Goal: Use online tool/utility: Utilize a website feature to perform a specific function

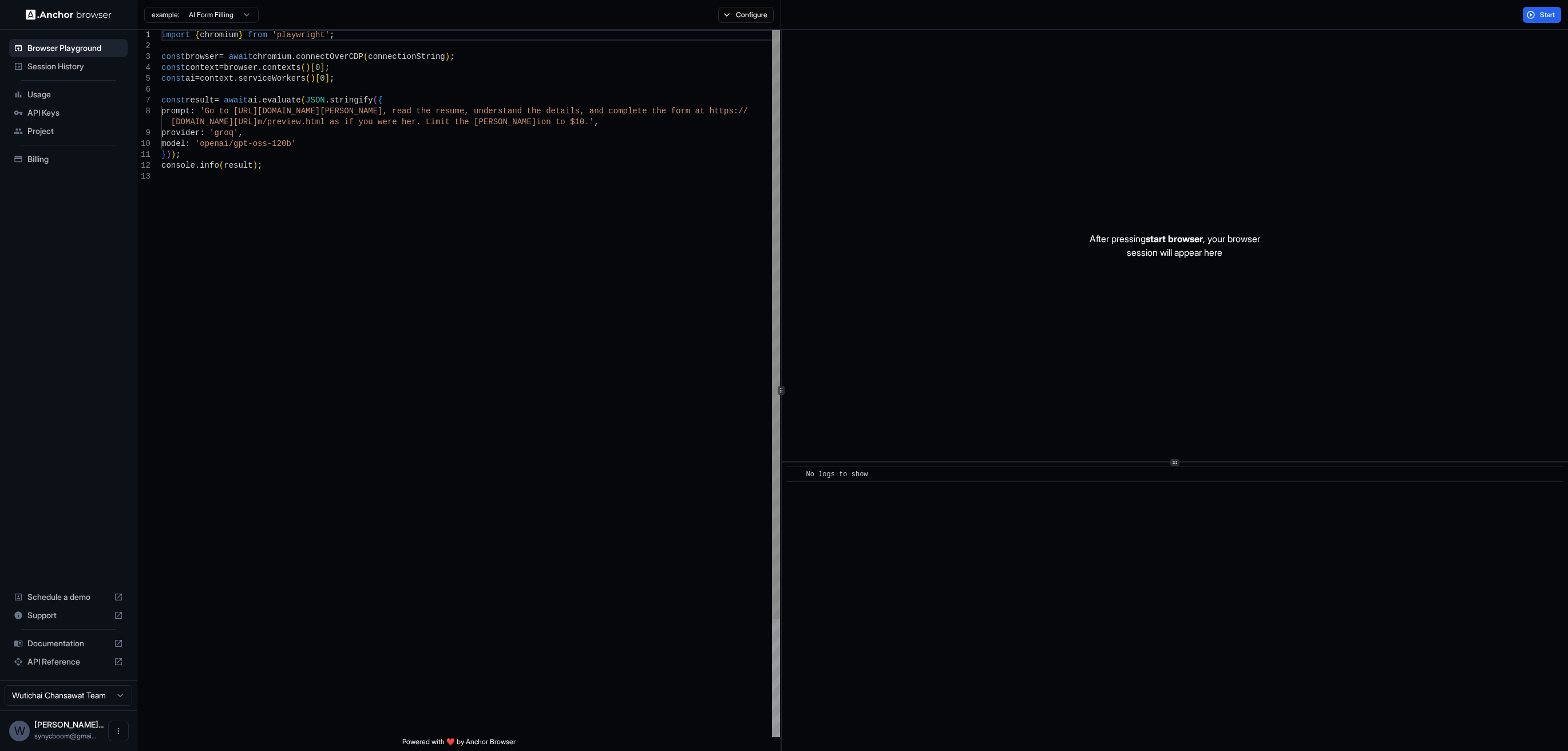
click at [600, 226] on div "import { chromium } from 'playwright' ; const browser = await chromium . connec…" at bounding box center [471, 454] width 619 height 848
click at [1543, 11] on span "Start" at bounding box center [1548, 15] width 16 height 9
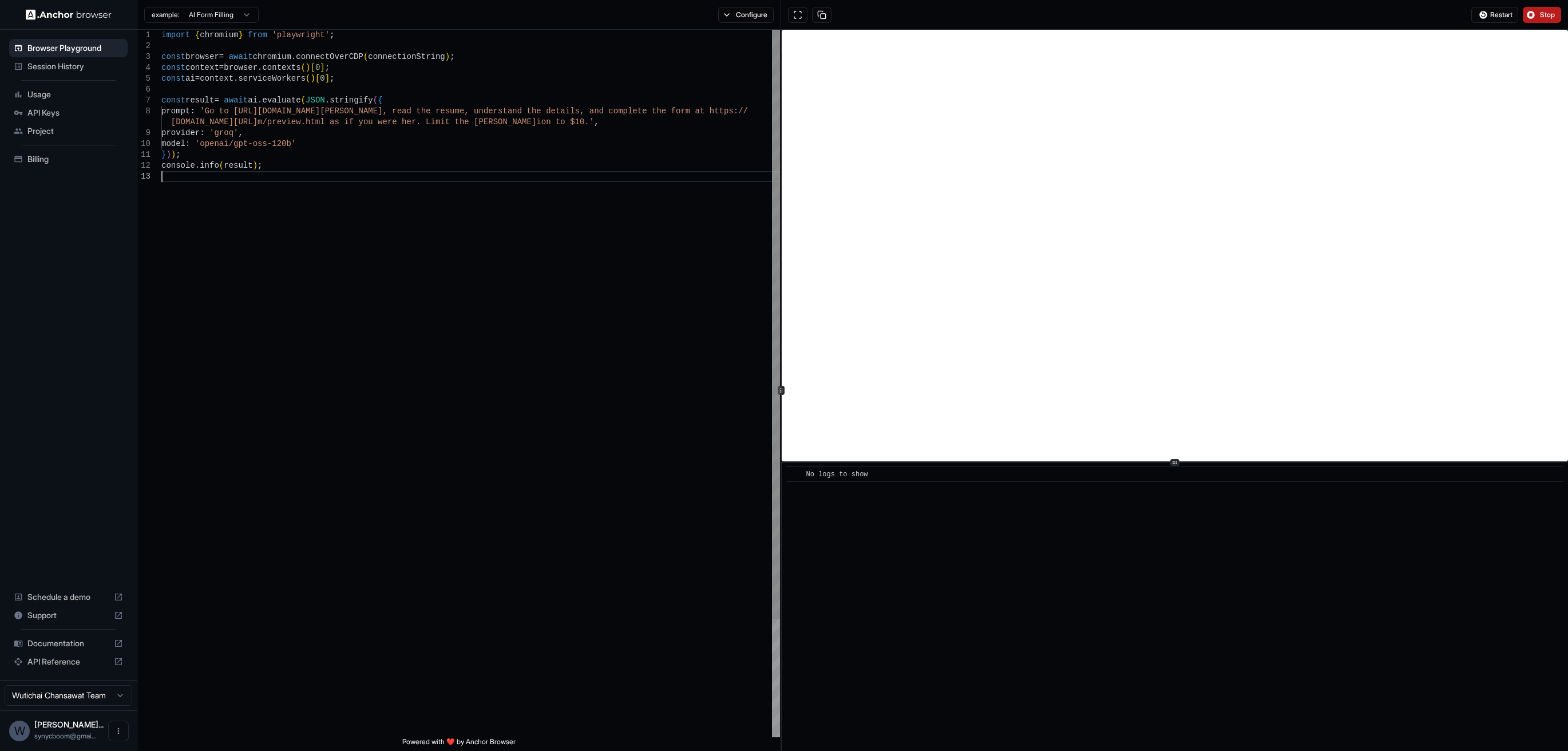
click at [650, 334] on div "import { chromium } from 'playwright' ; const browser = await chromium . connec…" at bounding box center [471, 454] width 619 height 848
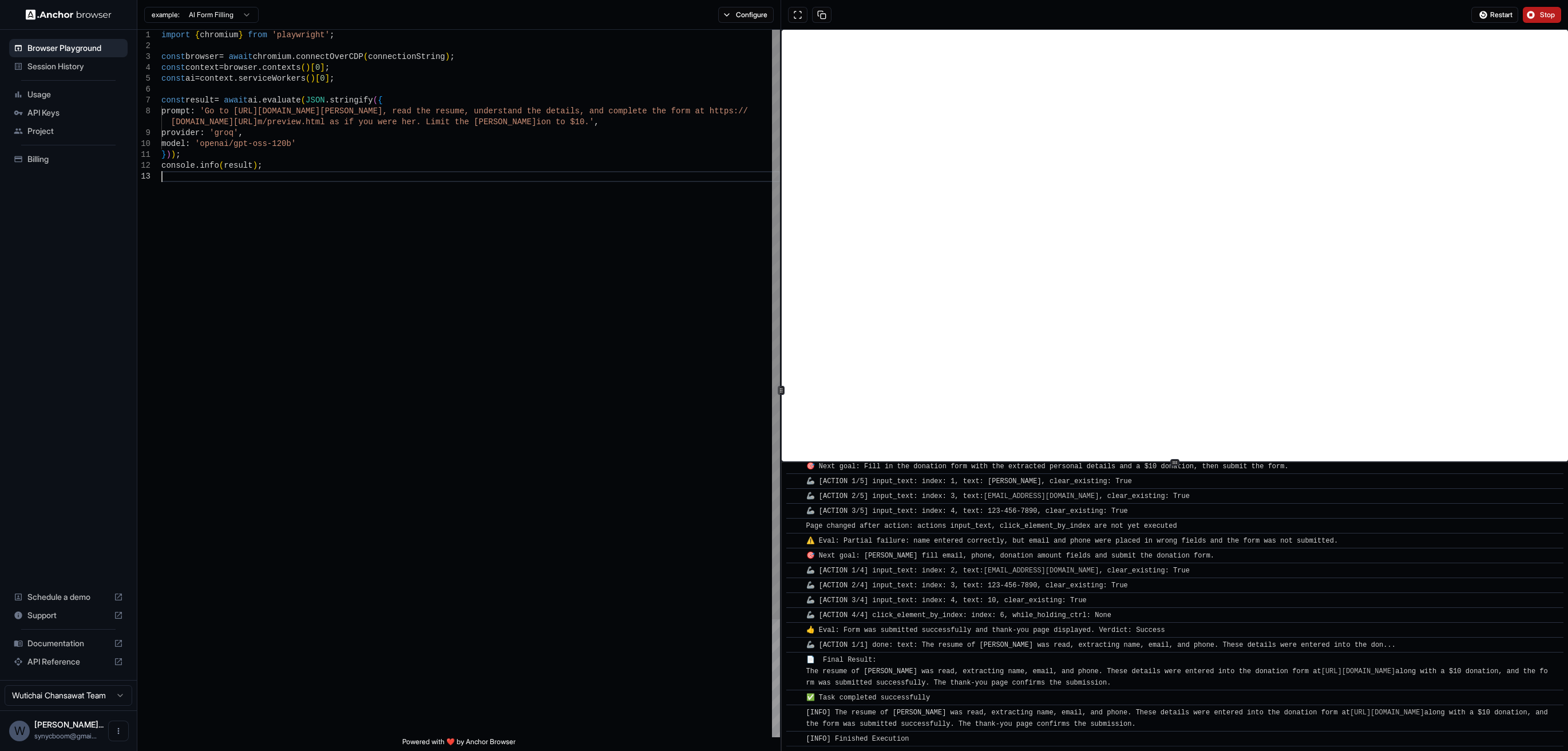
click at [532, 400] on div "import { chromium } from 'playwright' ; const browser = await chromium . connec…" at bounding box center [471, 454] width 619 height 848
drag, startPoint x: 305, startPoint y: 182, endPoint x: 284, endPoint y: 167, distance: 25.8
click at [305, 182] on div "import { chromium } from 'playwright' ; const browser = await chromium . connec…" at bounding box center [471, 454] width 619 height 848
drag, startPoint x: 237, startPoint y: 111, endPoint x: 407, endPoint y: 109, distance: 170.0
click at [407, 109] on div "import { chromium } from 'playwright' ; const browser = await chromium . connec…" at bounding box center [471, 454] width 619 height 848
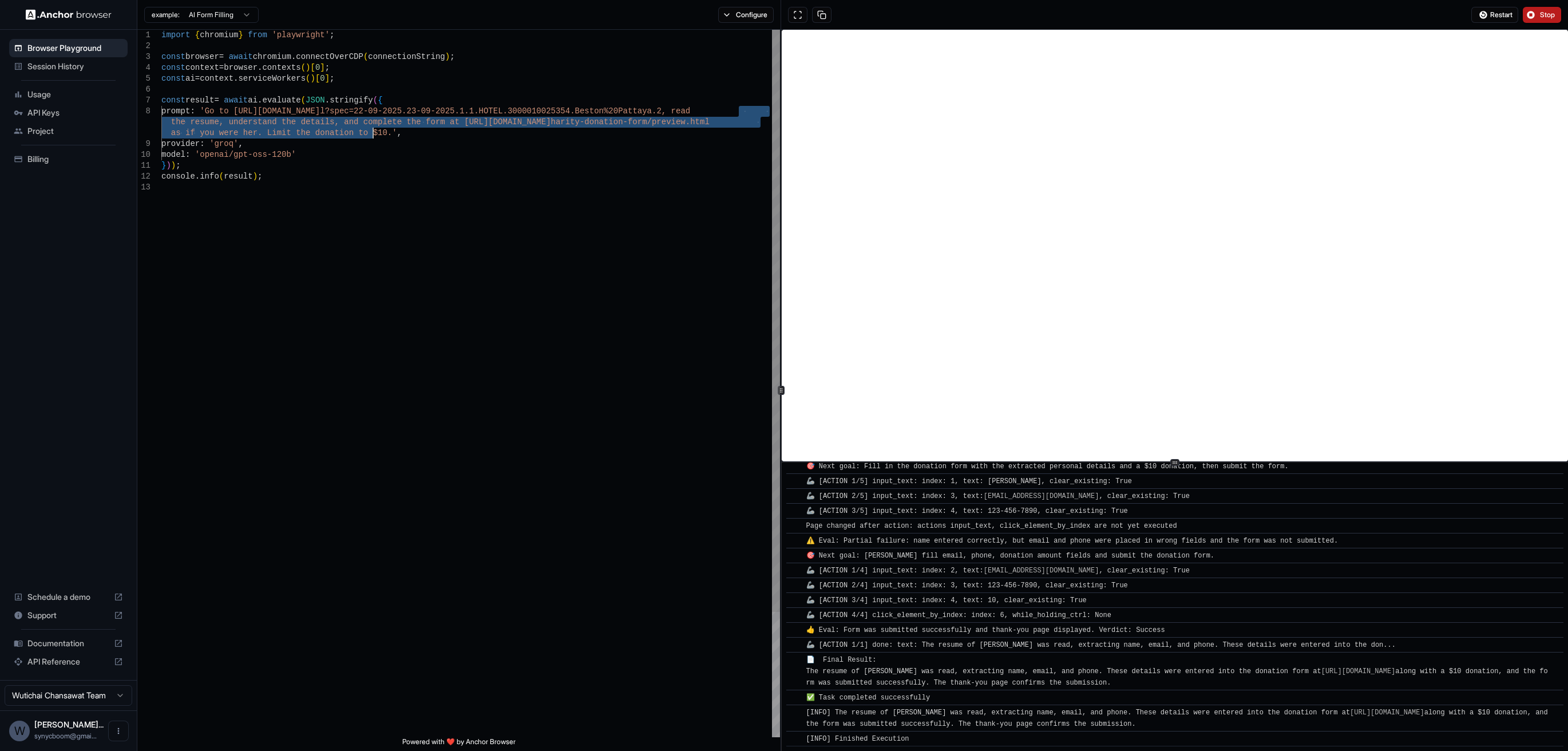
click at [371, 132] on div "import { chromium } from 'playwright' ; const browser = await chromium . connec…" at bounding box center [471, 460] width 619 height 859
click at [1547, 17] on span "Stop" at bounding box center [1548, 15] width 16 height 9
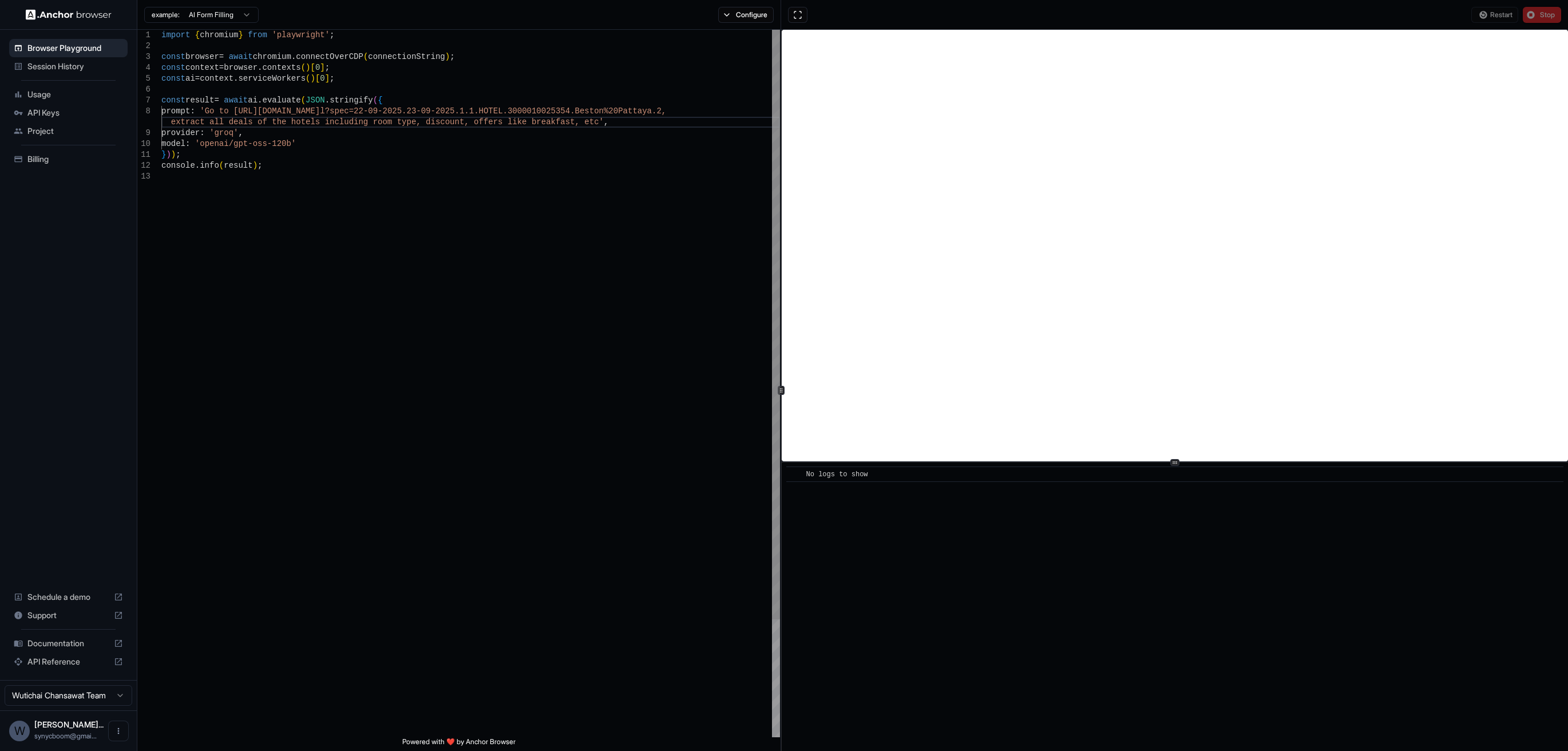
scroll to position [43, 0]
click at [472, 222] on div "import { chromium } from 'playwright' ; const browser = await chromium . connec…" at bounding box center [471, 454] width 619 height 848
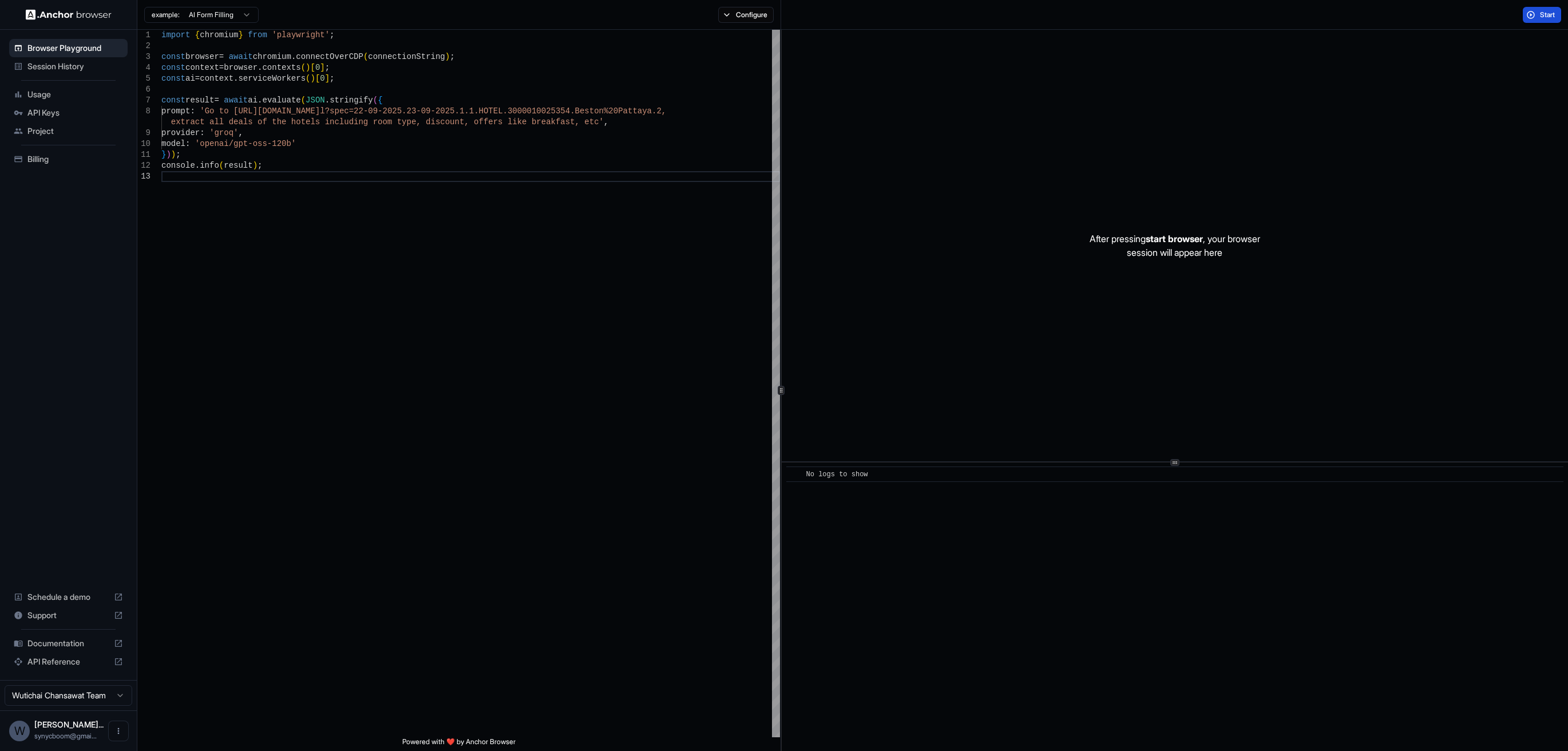
click at [1533, 17] on button "Start" at bounding box center [1542, 15] width 39 height 16
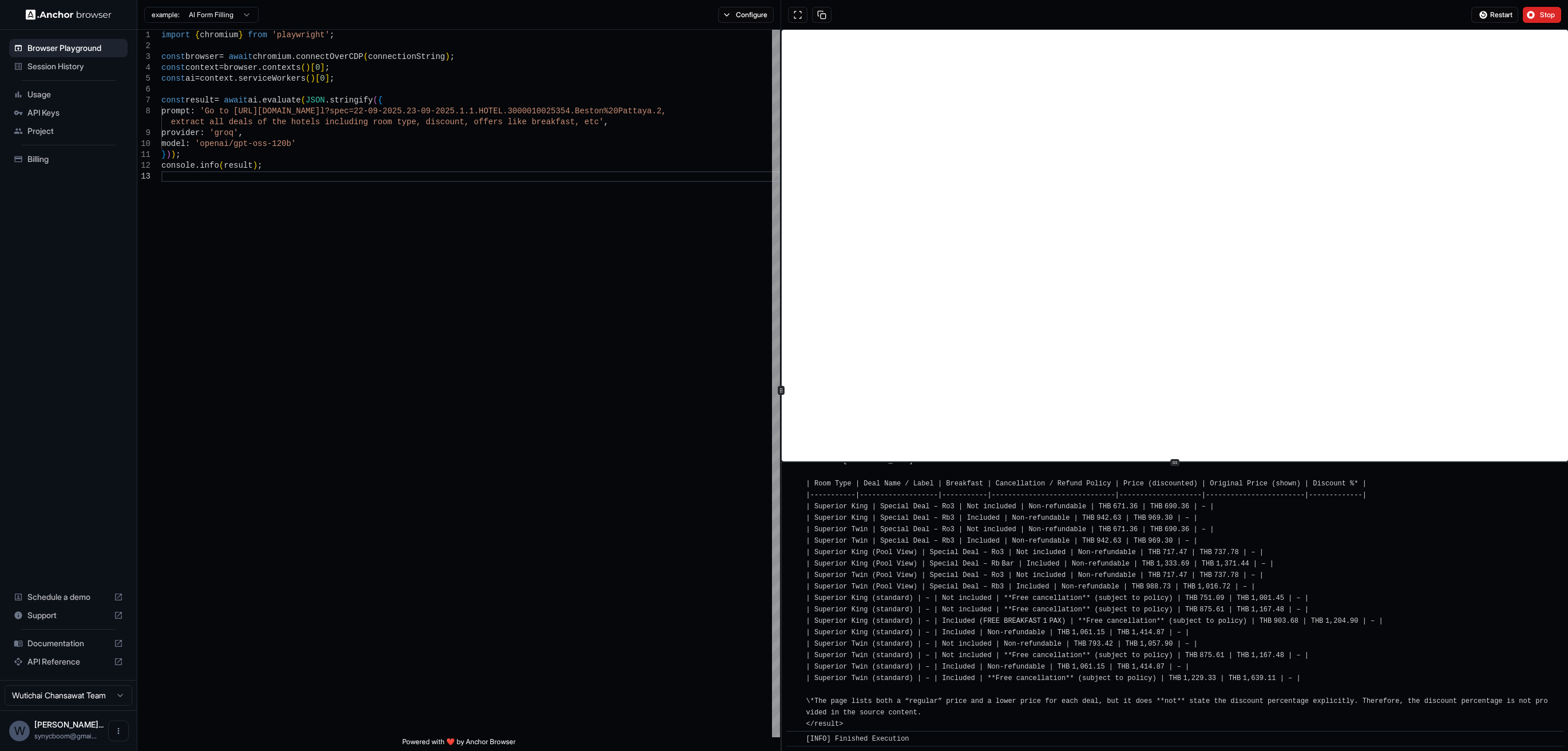
scroll to position [1629, 0]
drag, startPoint x: 587, startPoint y: 656, endPoint x: 616, endPoint y: 651, distance: 29.4
click at [589, 656] on div "import { chromium } from 'playwright' ; const browser = await chromium . connec…" at bounding box center [471, 454] width 619 height 848
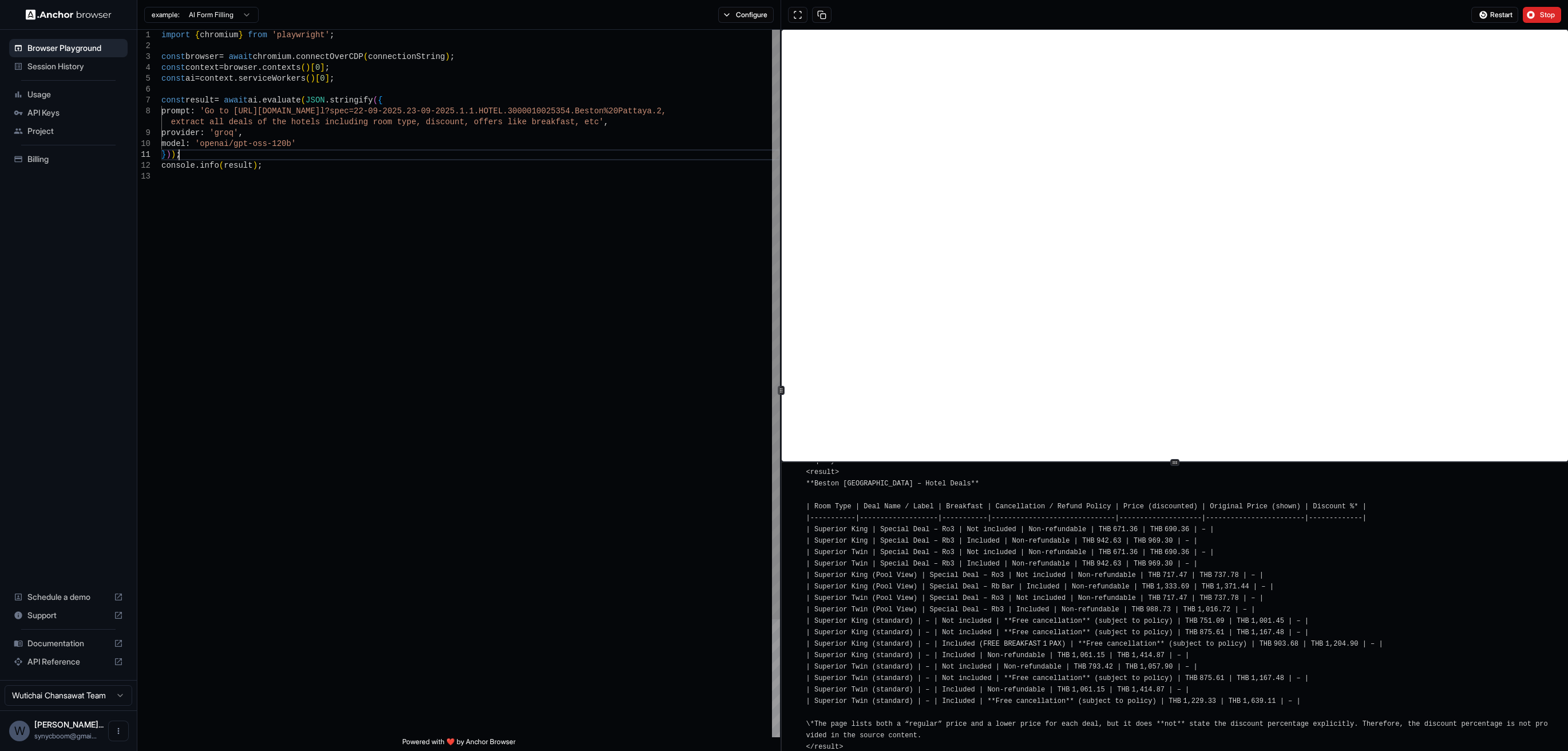
click at [541, 156] on div "import { chromium } from 'playwright' ; const browser = await chromium . connec…" at bounding box center [471, 454] width 619 height 848
click at [558, 118] on div "import { chromium } from 'playwright' ; const browser = await chromium . connec…" at bounding box center [471, 454] width 619 height 848
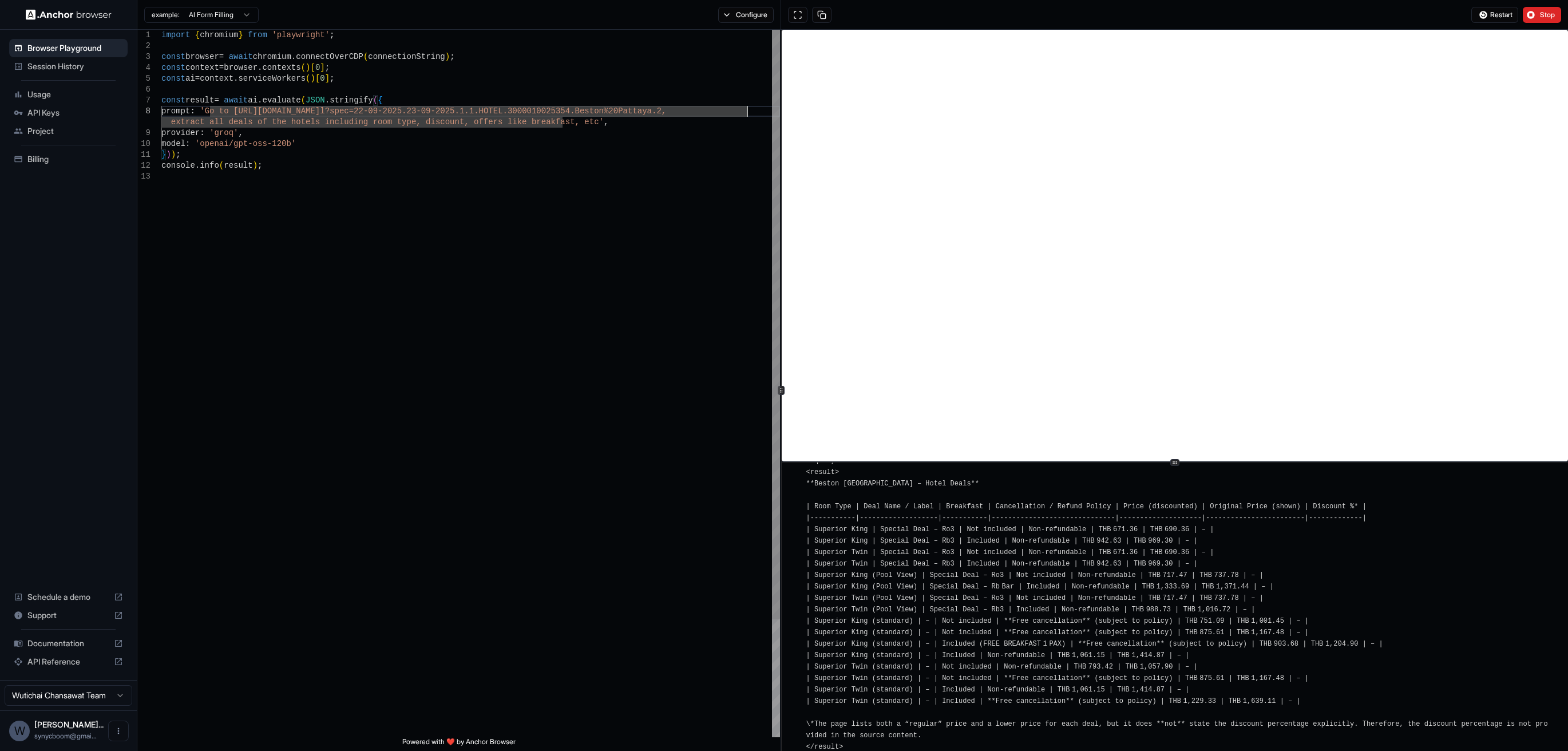
click at [746, 115] on div "import { chromium } from 'playwright' ; const browser = await chromium . connec…" at bounding box center [471, 454] width 619 height 848
click at [210, 113] on div "import { chromium } from 'playwright' ; const browser = await chromium . connec…" at bounding box center [471, 454] width 619 height 848
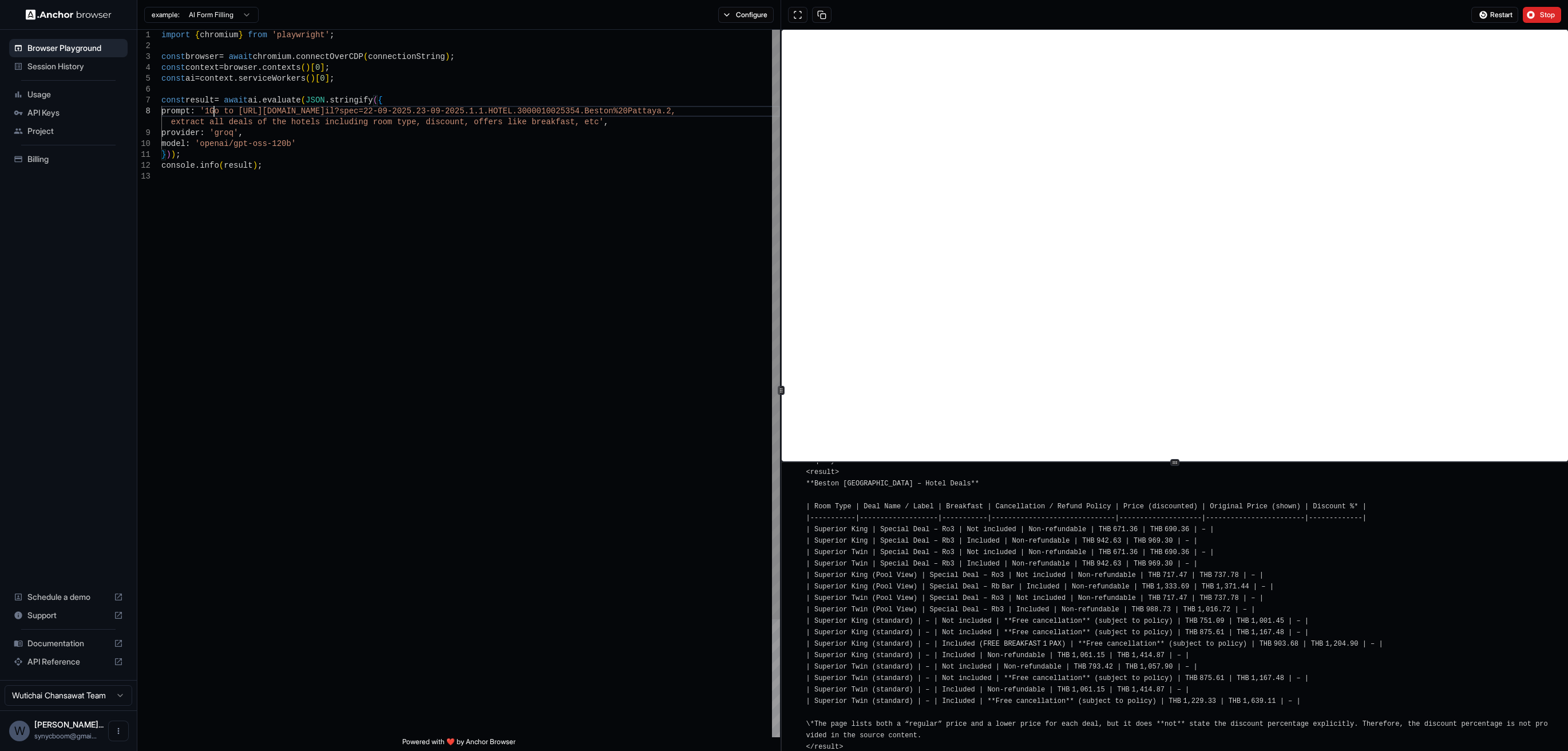
scroll to position [76, 0]
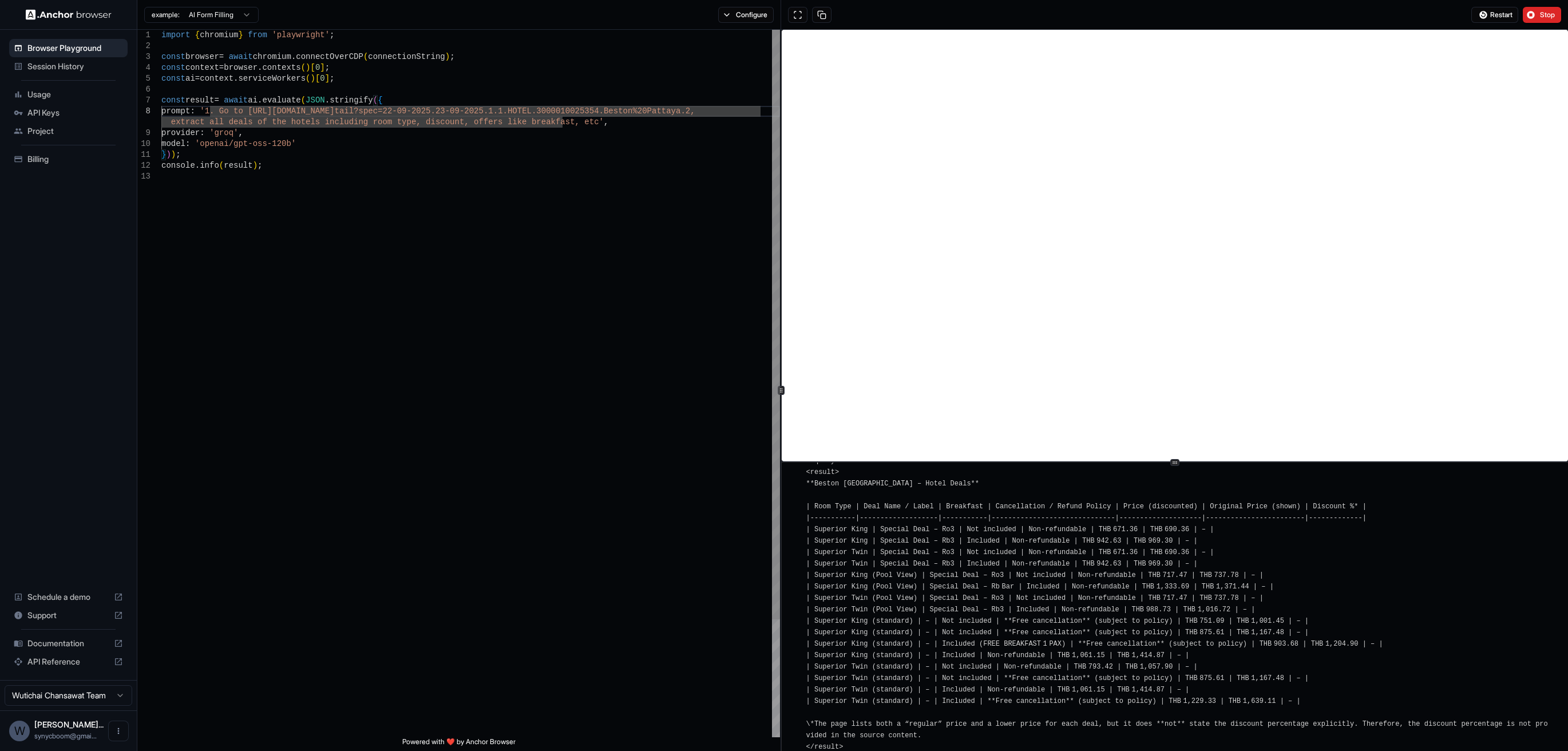
click at [759, 114] on div "import { chromium } from 'playwright' ; const browser = await chromium . connec…" at bounding box center [471, 454] width 619 height 848
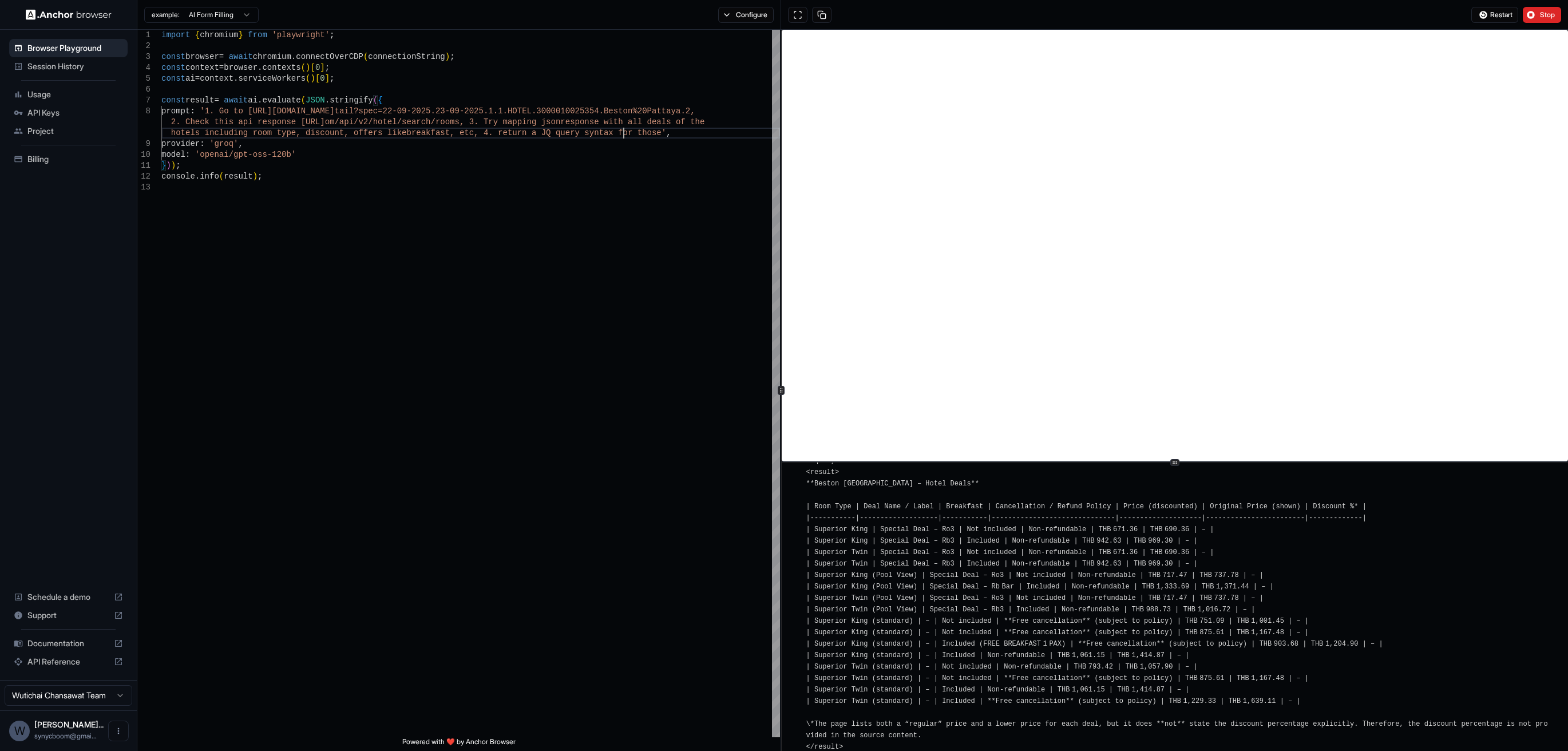
scroll to position [75, 0]
click at [1547, 16] on span "Stop" at bounding box center [1548, 15] width 16 height 9
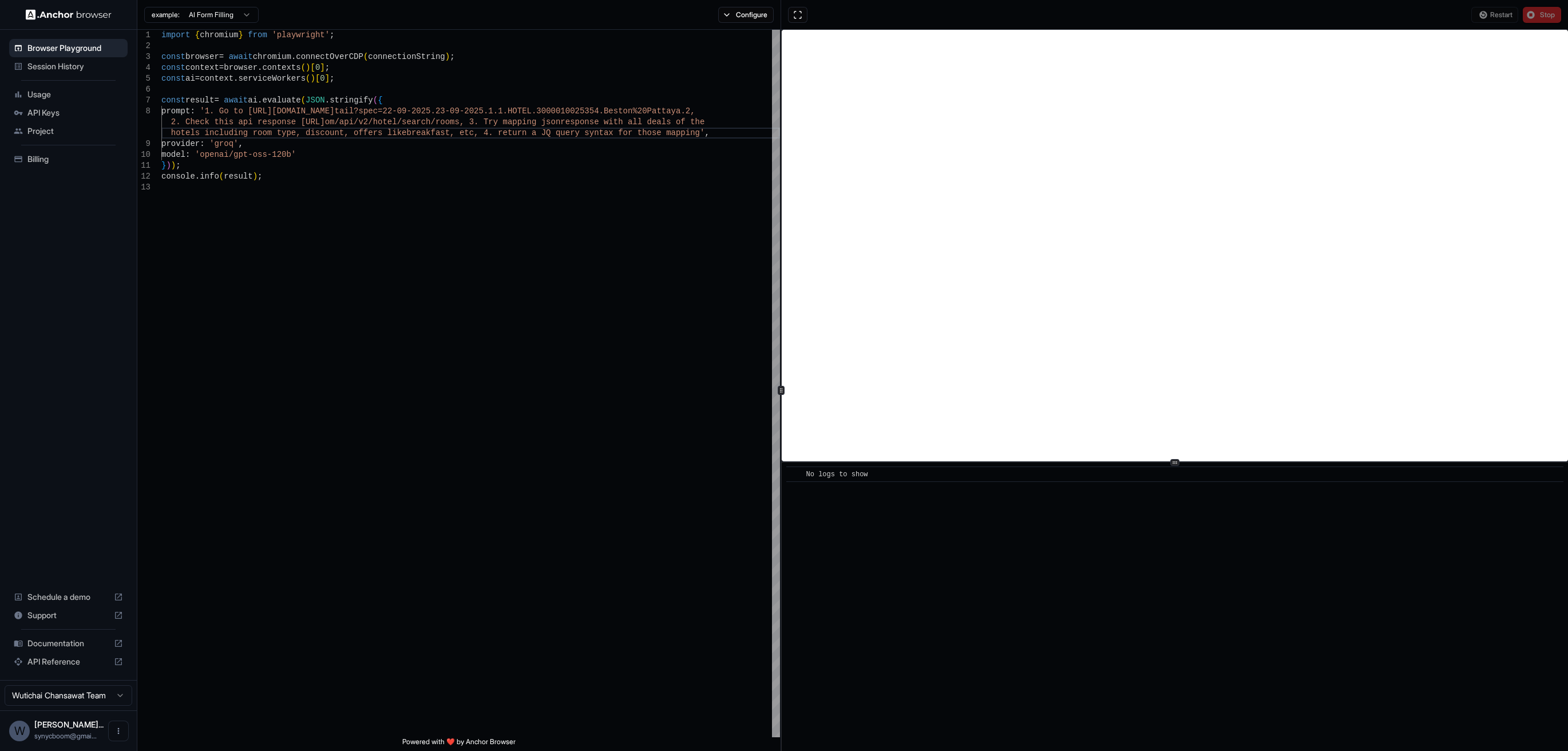
scroll to position [0, 0]
click at [436, 131] on div "import { chromium } from 'playwright' ; const browser = await chromium . connec…" at bounding box center [471, 460] width 619 height 859
click at [448, 150] on div "import { chromium } from 'playwright' ; const browser = await chromium . connec…" at bounding box center [471, 460] width 619 height 859
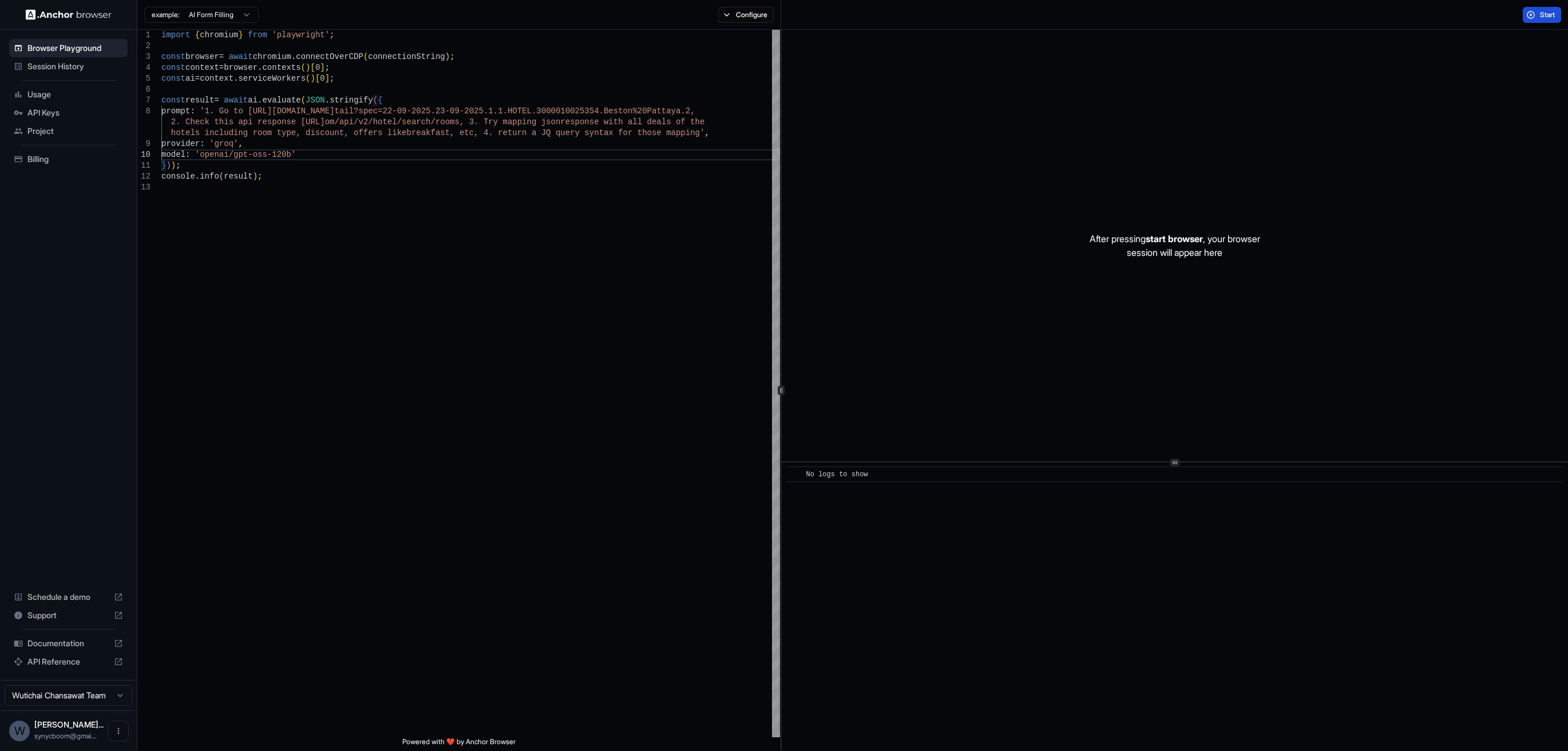
click at [1540, 15] on span "Start" at bounding box center [1548, 15] width 16 height 9
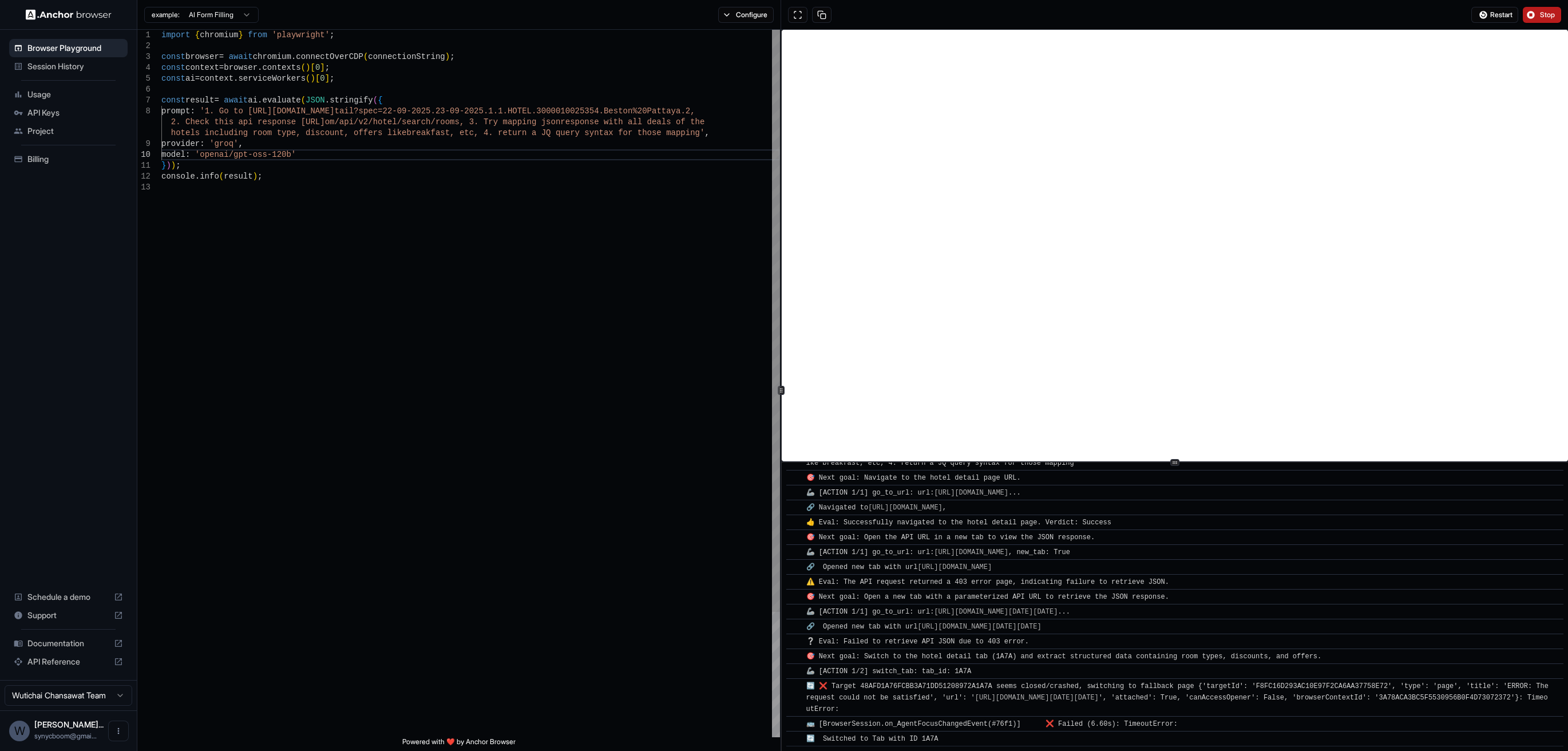
scroll to position [64, 0]
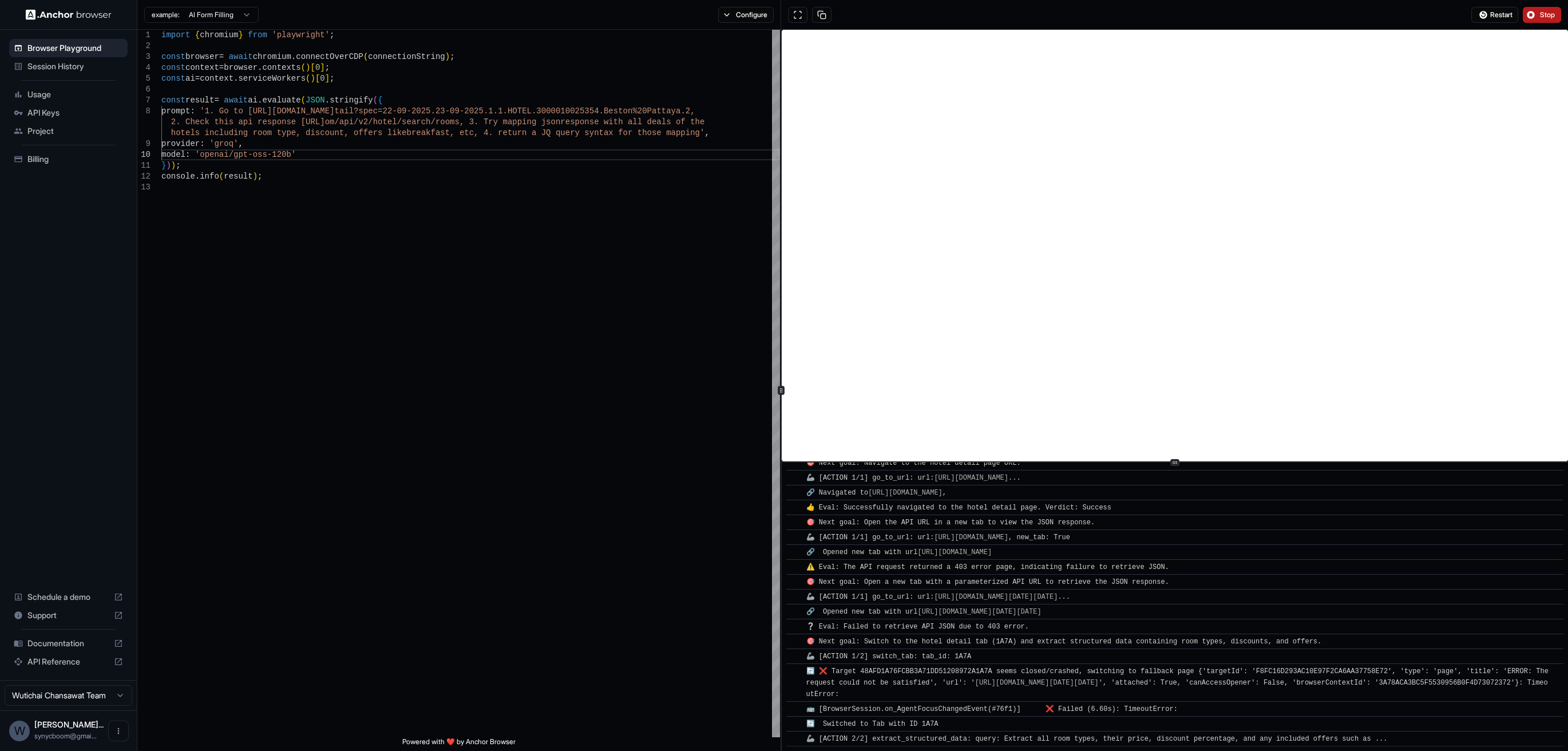
click at [1554, 5] on div "Restart Stop" at bounding box center [1175, 15] width 787 height 30
click at [1551, 15] on span "Stop" at bounding box center [1548, 15] width 16 height 9
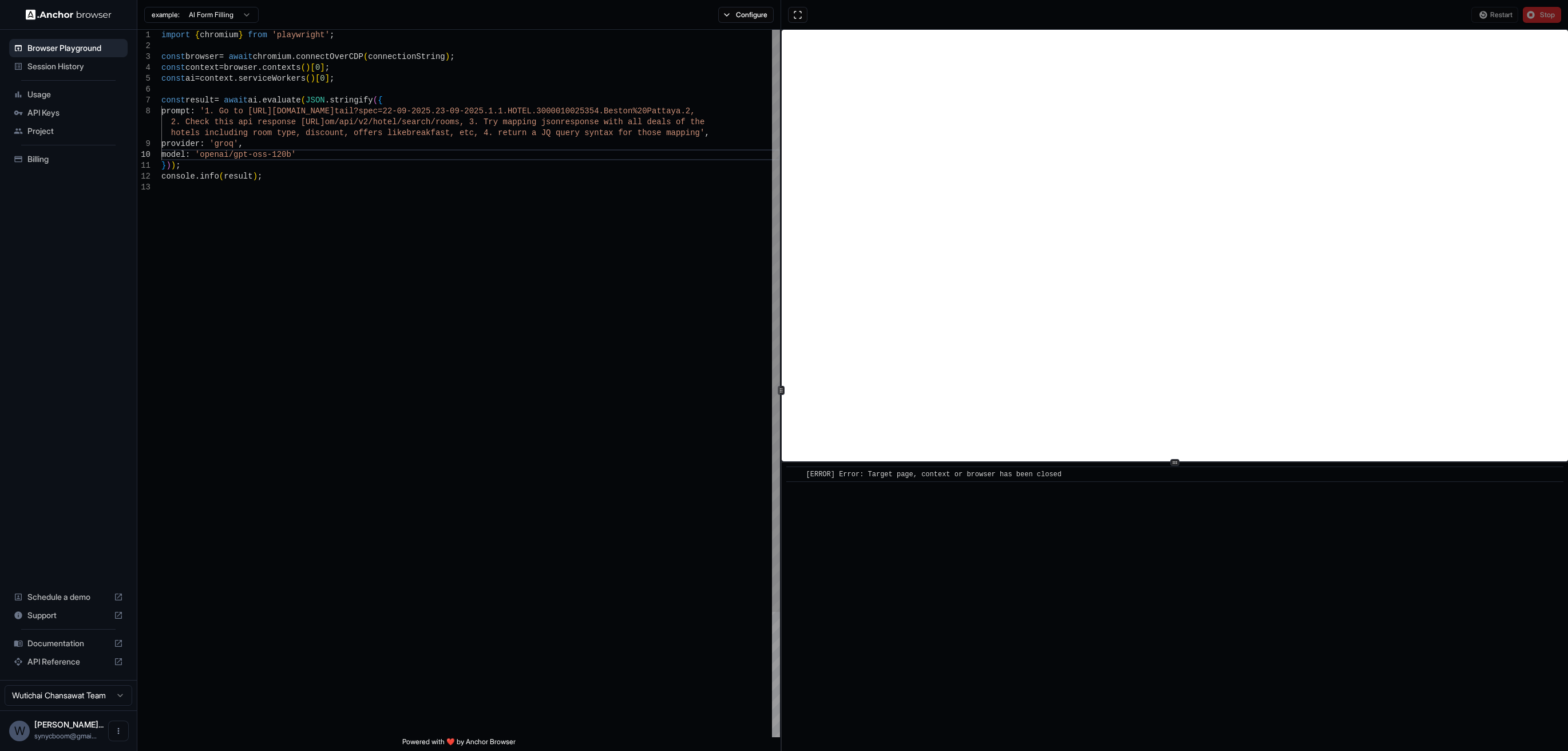
scroll to position [54, 0]
click at [614, 125] on div "import { chromium } from 'playwright' ; const browser = await chromium . connec…" at bounding box center [471, 460] width 619 height 859
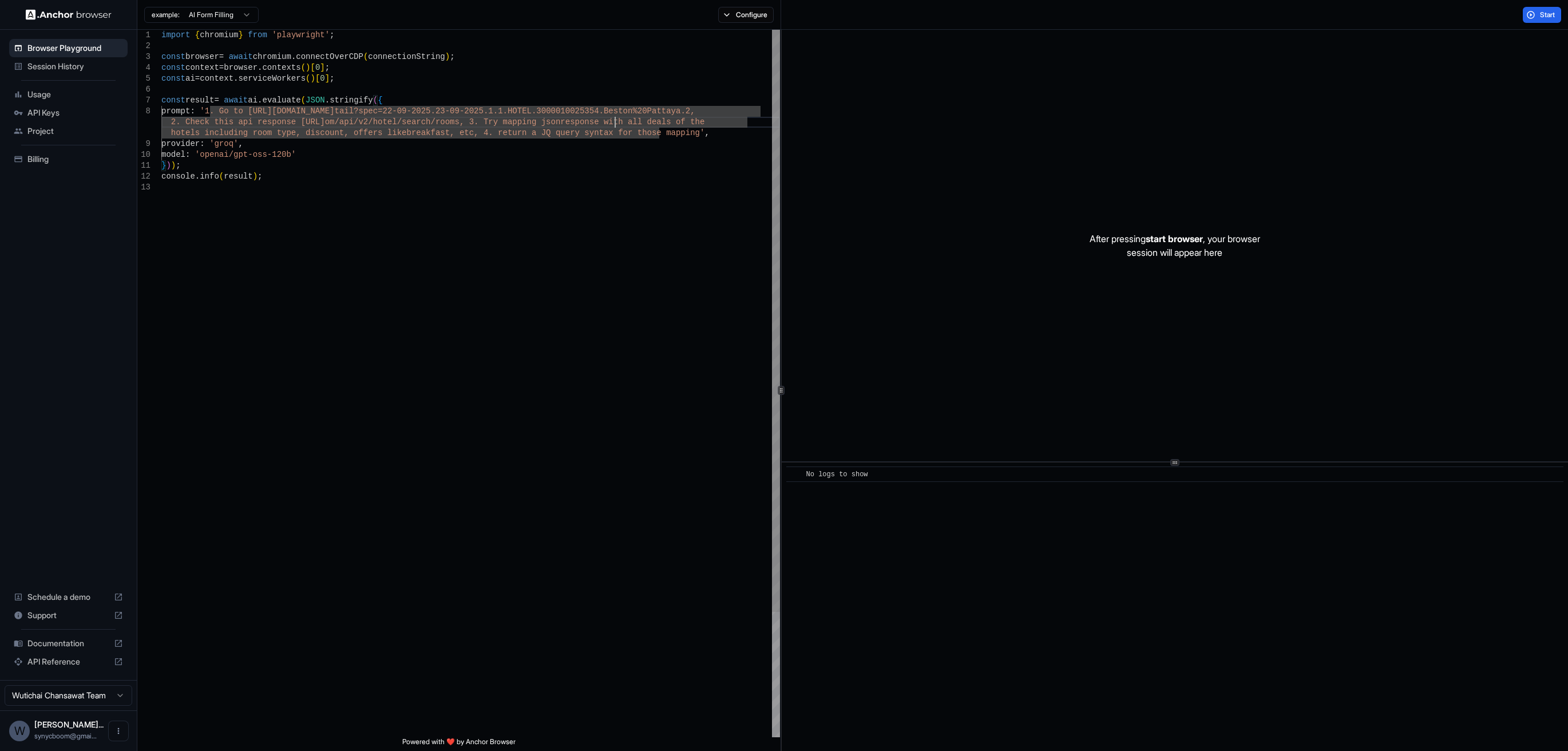
click at [181, 121] on div "import { chromium } from 'playwright' ; const browser = await chromium . connec…" at bounding box center [471, 460] width 619 height 859
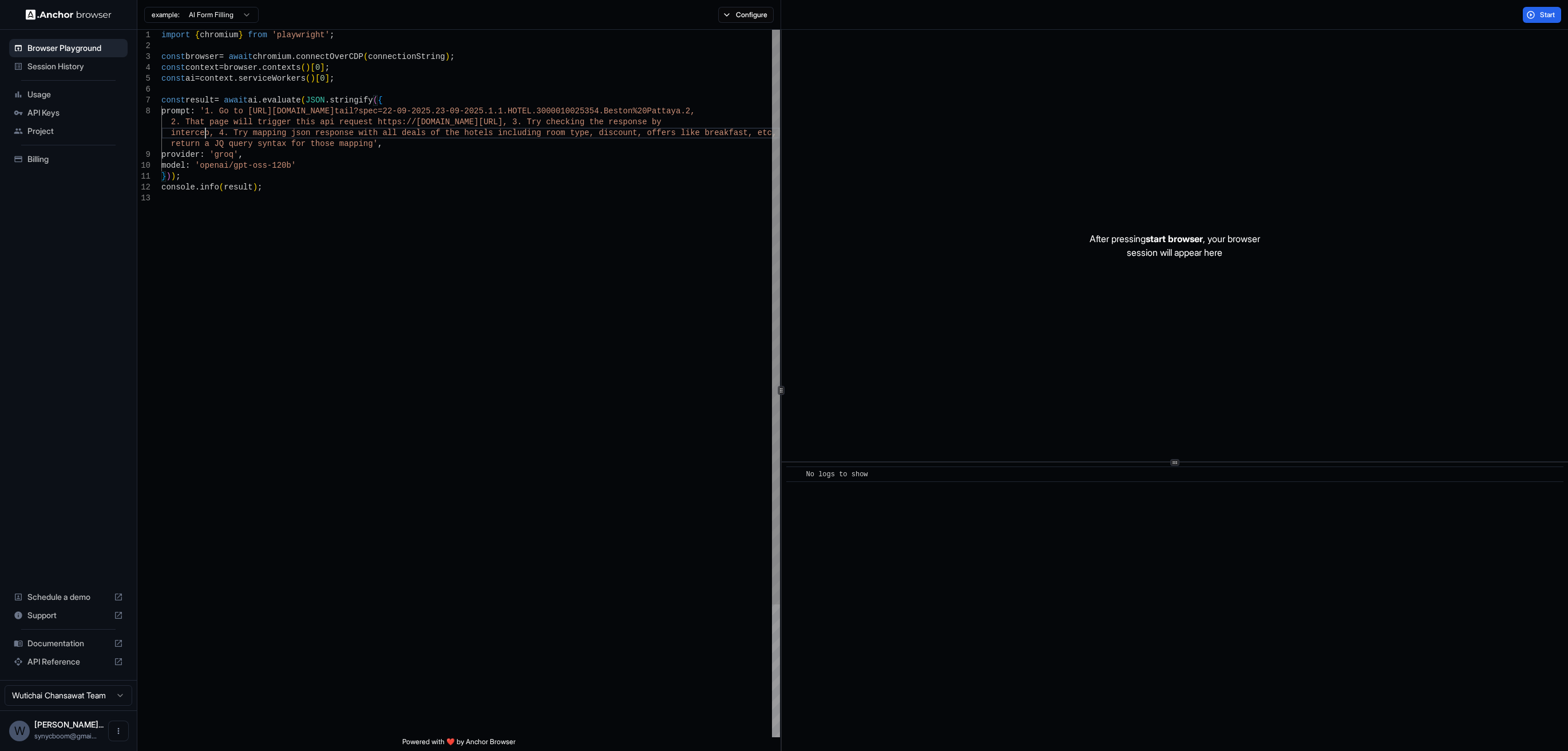
scroll to position [99, 0]
click at [615, 155] on div "import { chromium } from 'playwright' ; const browser = await chromium . connec…" at bounding box center [471, 465] width 619 height 870
drag, startPoint x: 1536, startPoint y: 9, endPoint x: 1393, endPoint y: 54, distance: 149.9
click at [1536, 9] on button "Start" at bounding box center [1542, 15] width 39 height 16
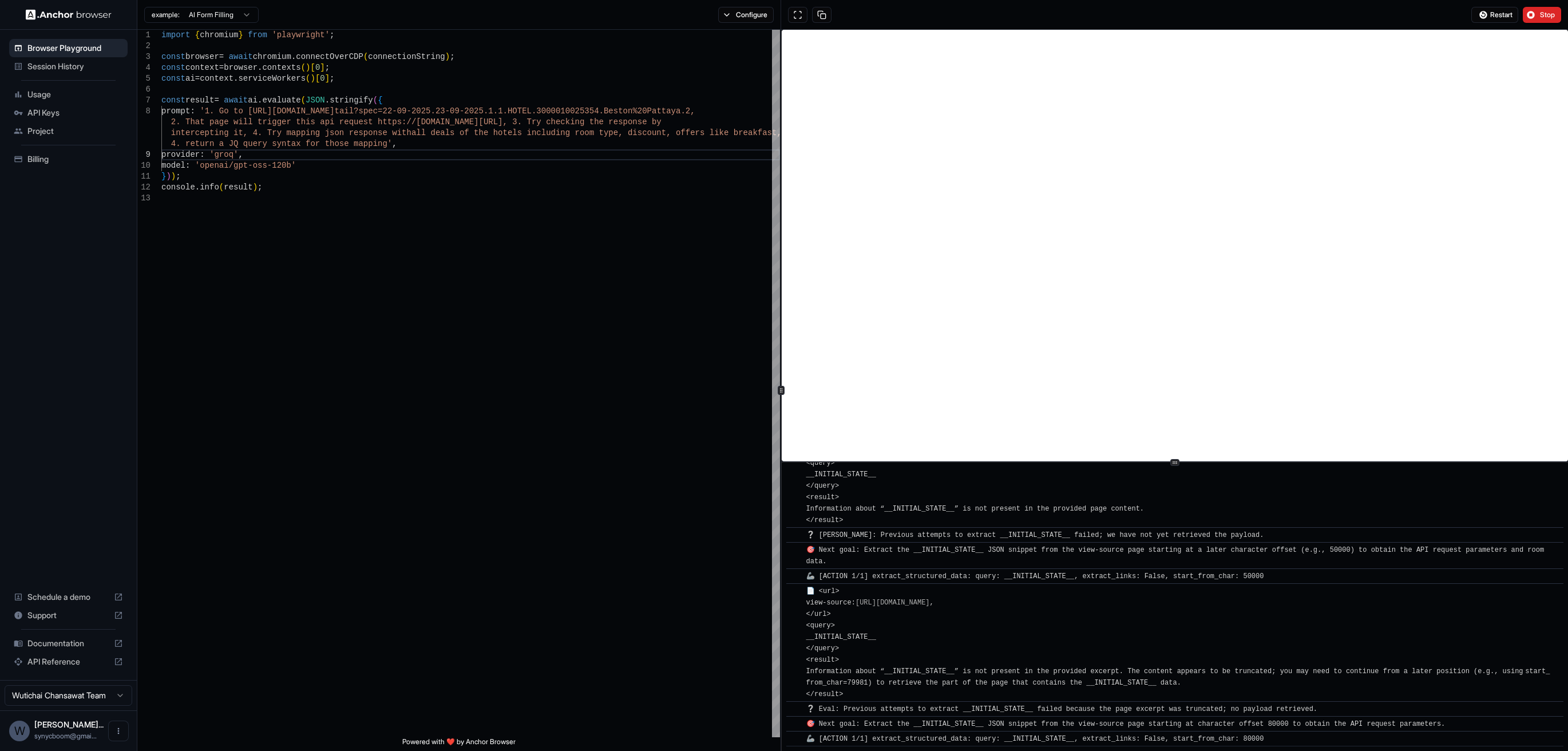
scroll to position [2167, 0]
click at [1540, 18] on span "Stop" at bounding box center [1548, 15] width 16 height 9
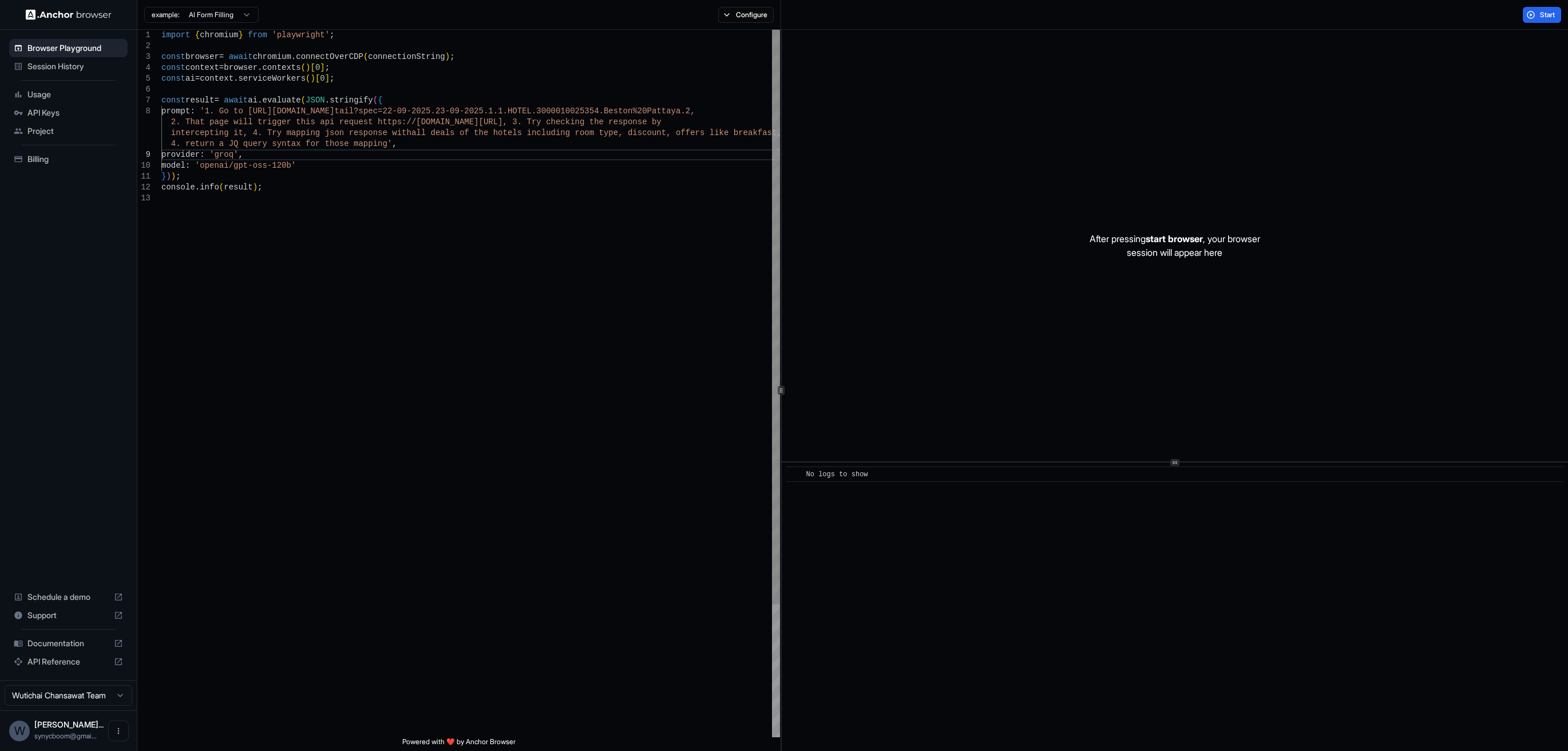
click at [182, 119] on div "import { chromium } from 'playwright' ; const browser = await chromium . connec…" at bounding box center [471, 465] width 619 height 870
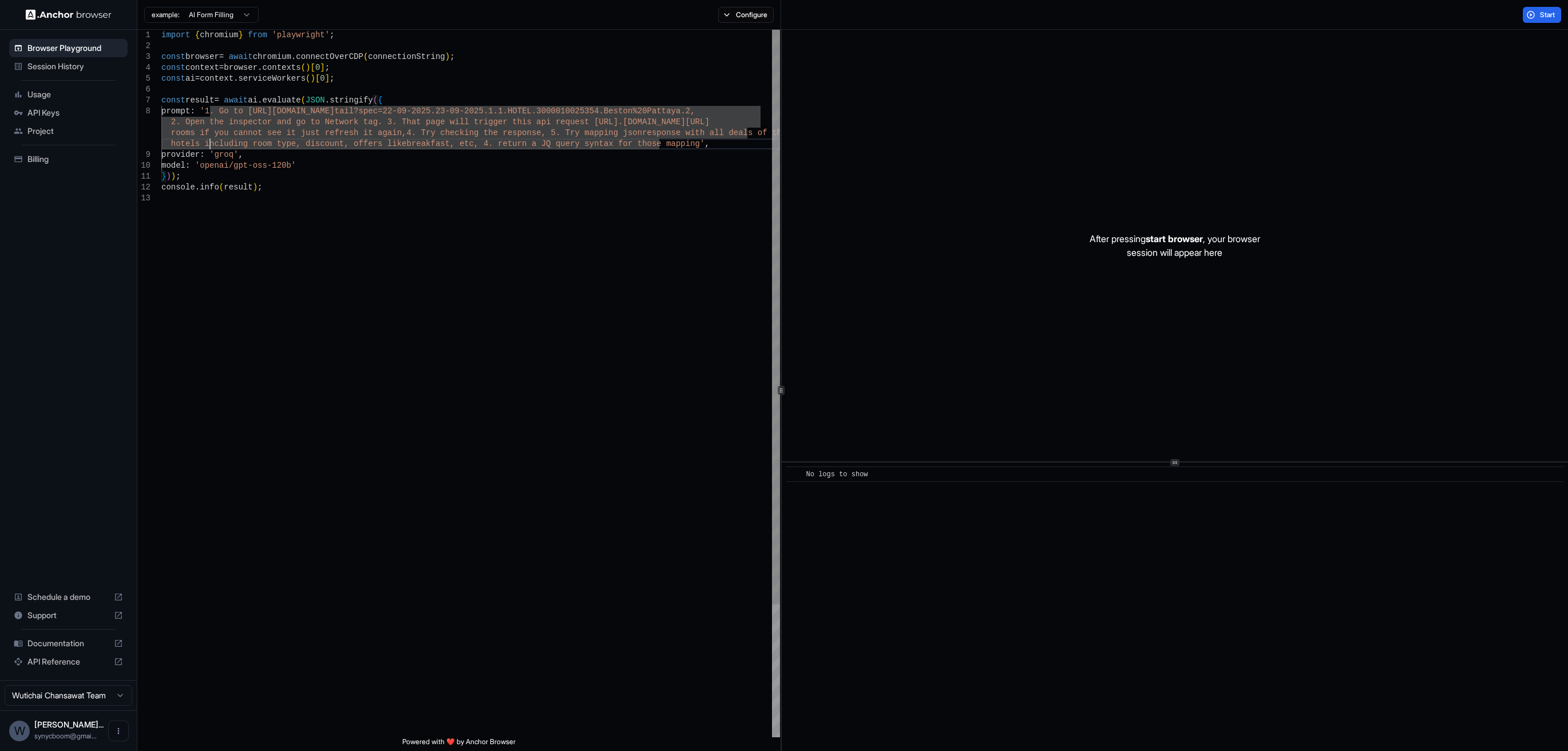
click at [465, 142] on div "import { chromium } from 'playwright' ; const browser = await chromium . connec…" at bounding box center [471, 465] width 619 height 870
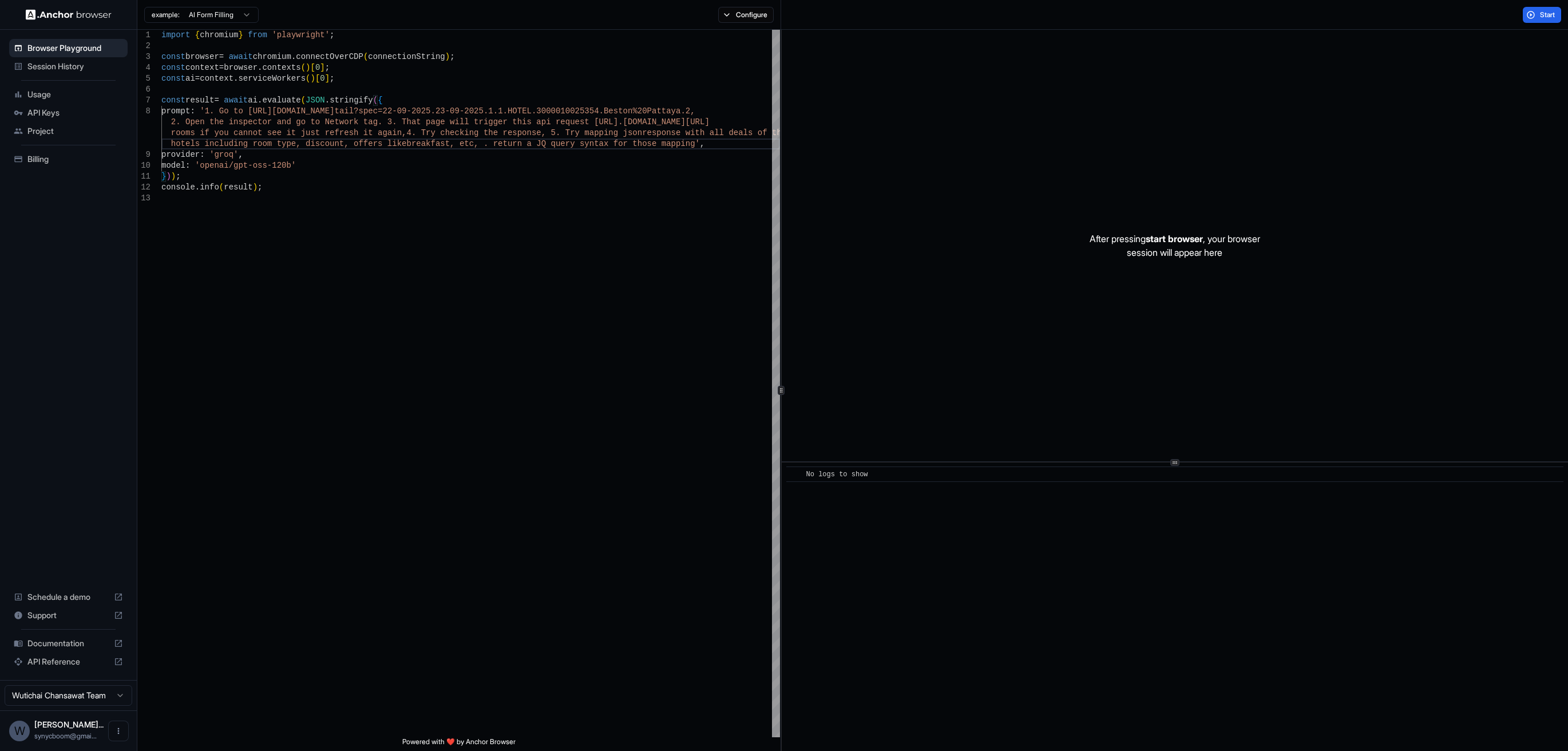
scroll to position [9, 0]
click at [524, 162] on div "import { chromium } from 'playwright' ; const browser = await chromium . connec…" at bounding box center [471, 465] width 619 height 870
click at [1533, 9] on button "Start" at bounding box center [1542, 15] width 39 height 16
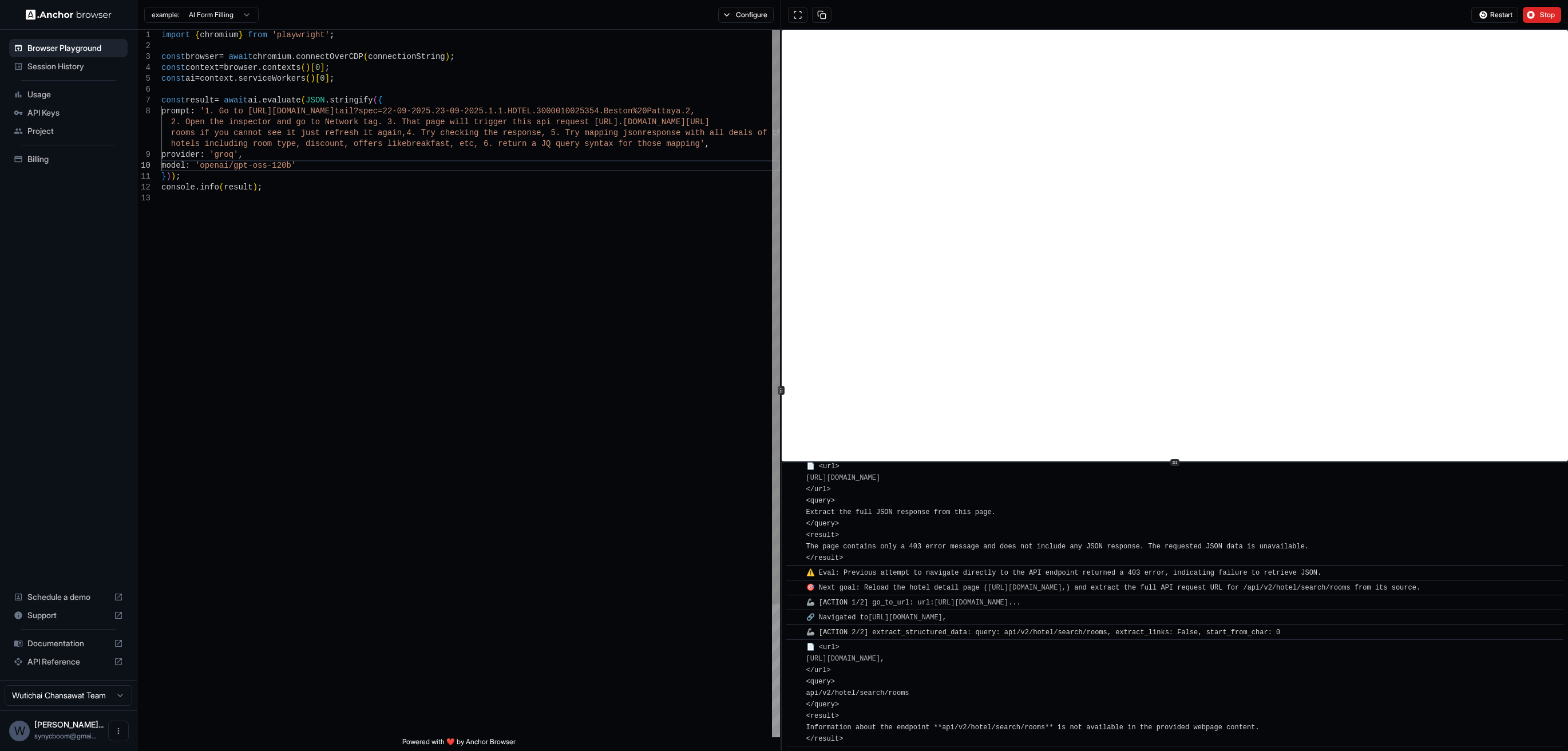
click at [362, 172] on div "import { chromium } from 'playwright' ; const browser = await chromium . connec…" at bounding box center [471, 465] width 619 height 870
click at [380, 118] on div "import { chromium } from 'playwright' ; const browser = await chromium . connec…" at bounding box center [471, 465] width 619 height 870
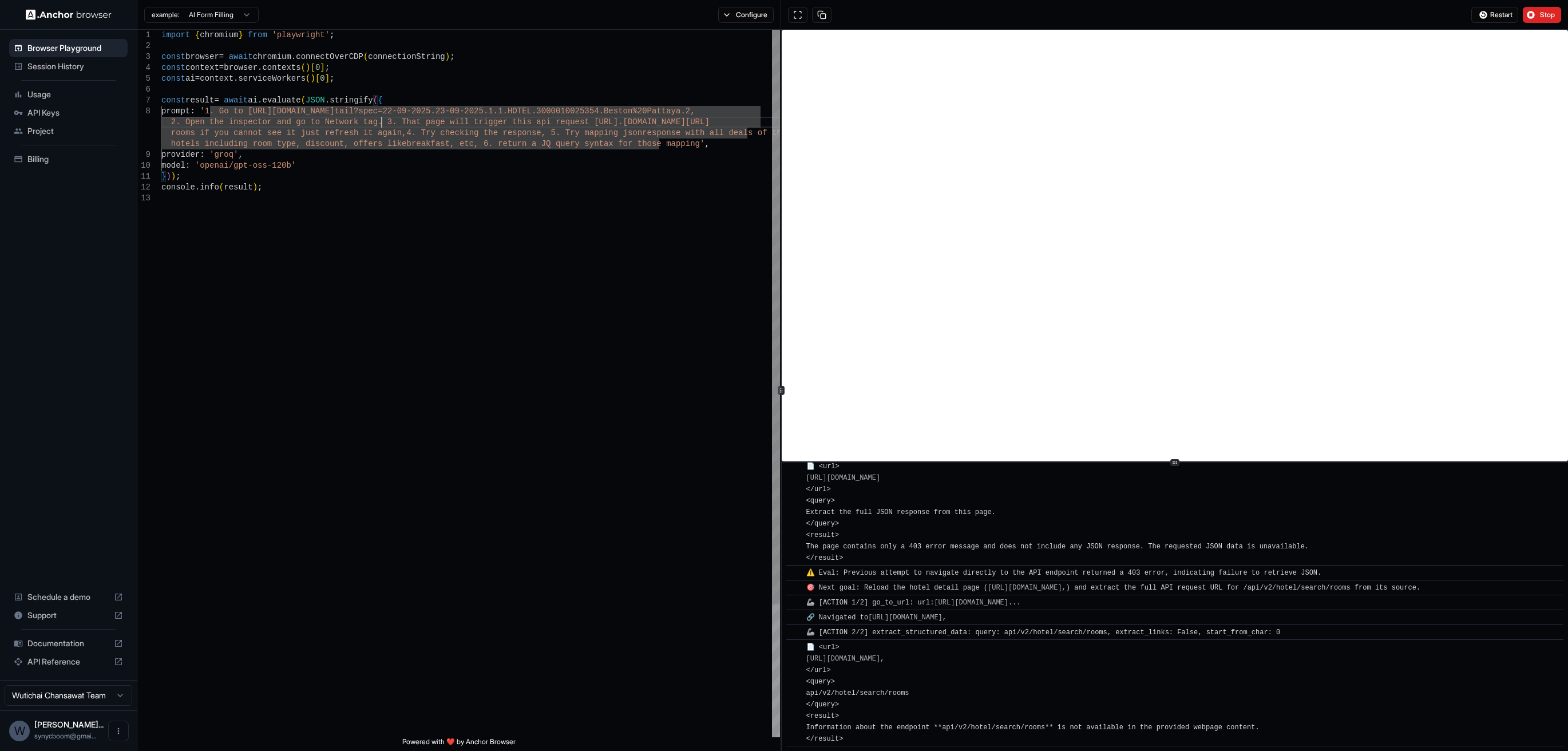
click at [477, 76] on div "import { chromium } from 'playwright' ; const browser = await chromium . connec…" at bounding box center [471, 465] width 619 height 870
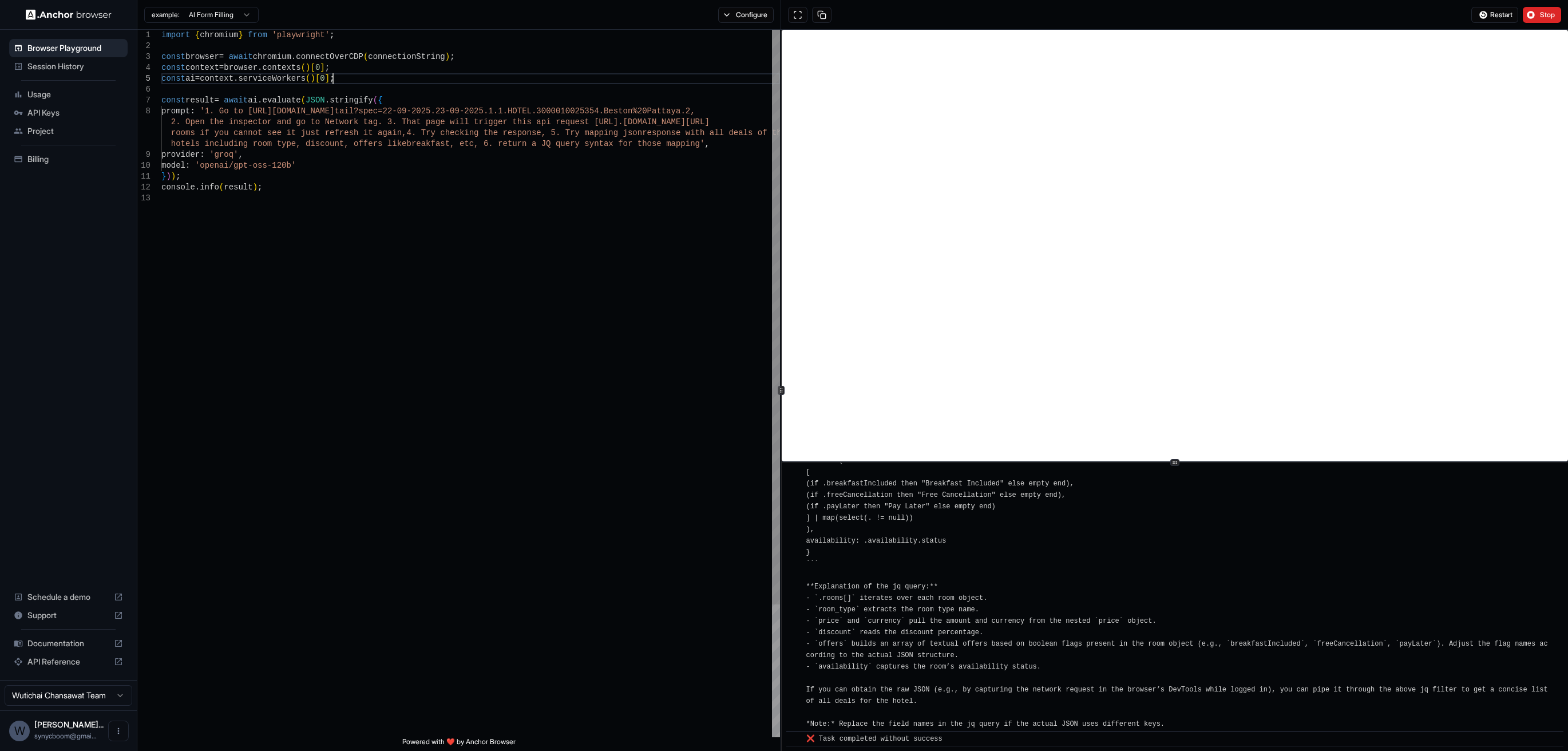
scroll to position [1633, 0]
click at [527, 134] on div "import { chromium } from 'playwright' ; const browser = await chromium . connec…" at bounding box center [471, 465] width 619 height 870
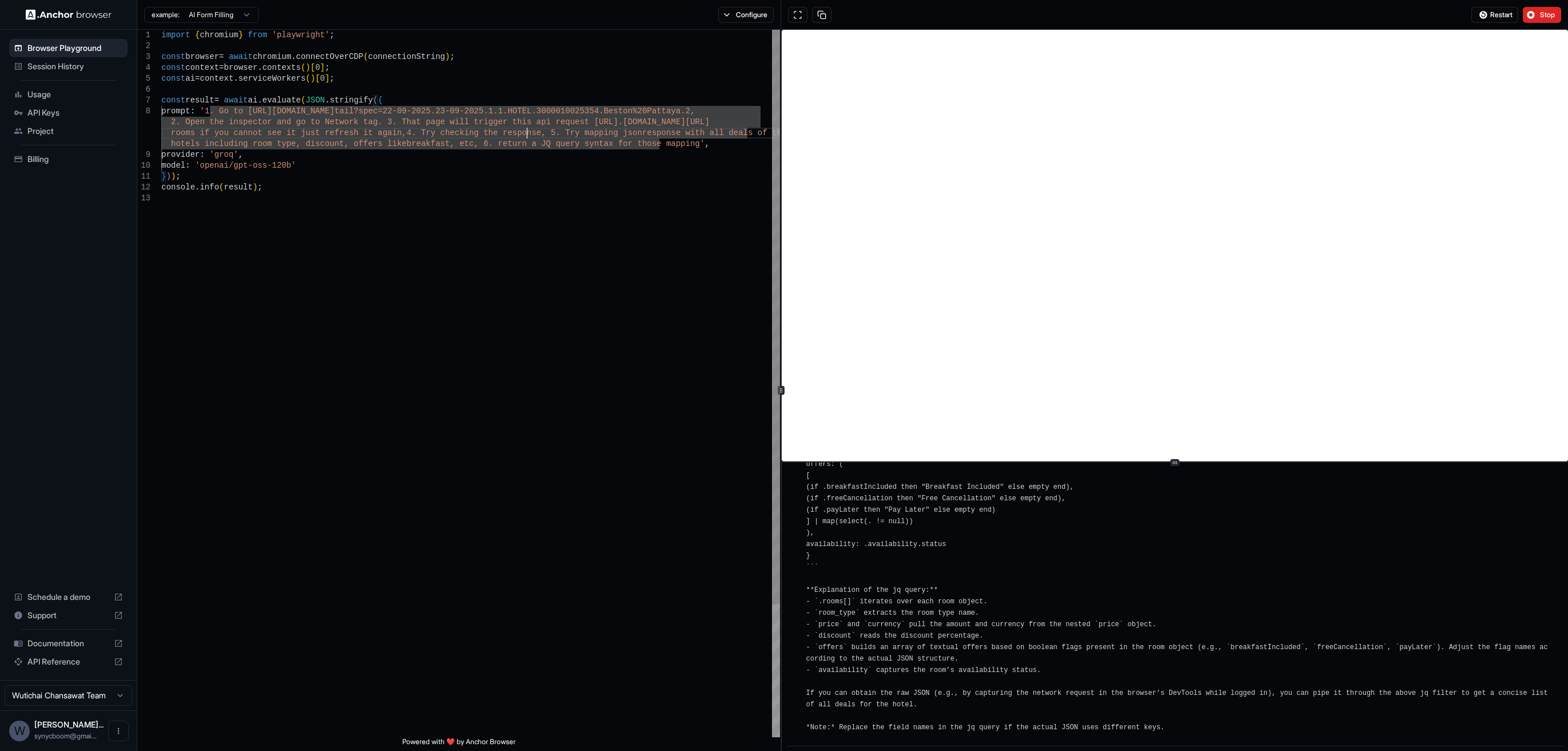
type textarea "**********"
click at [579, 186] on div "import { chromium } from 'playwright' ; const browser = await chromium . connec…" at bounding box center [471, 465] width 619 height 870
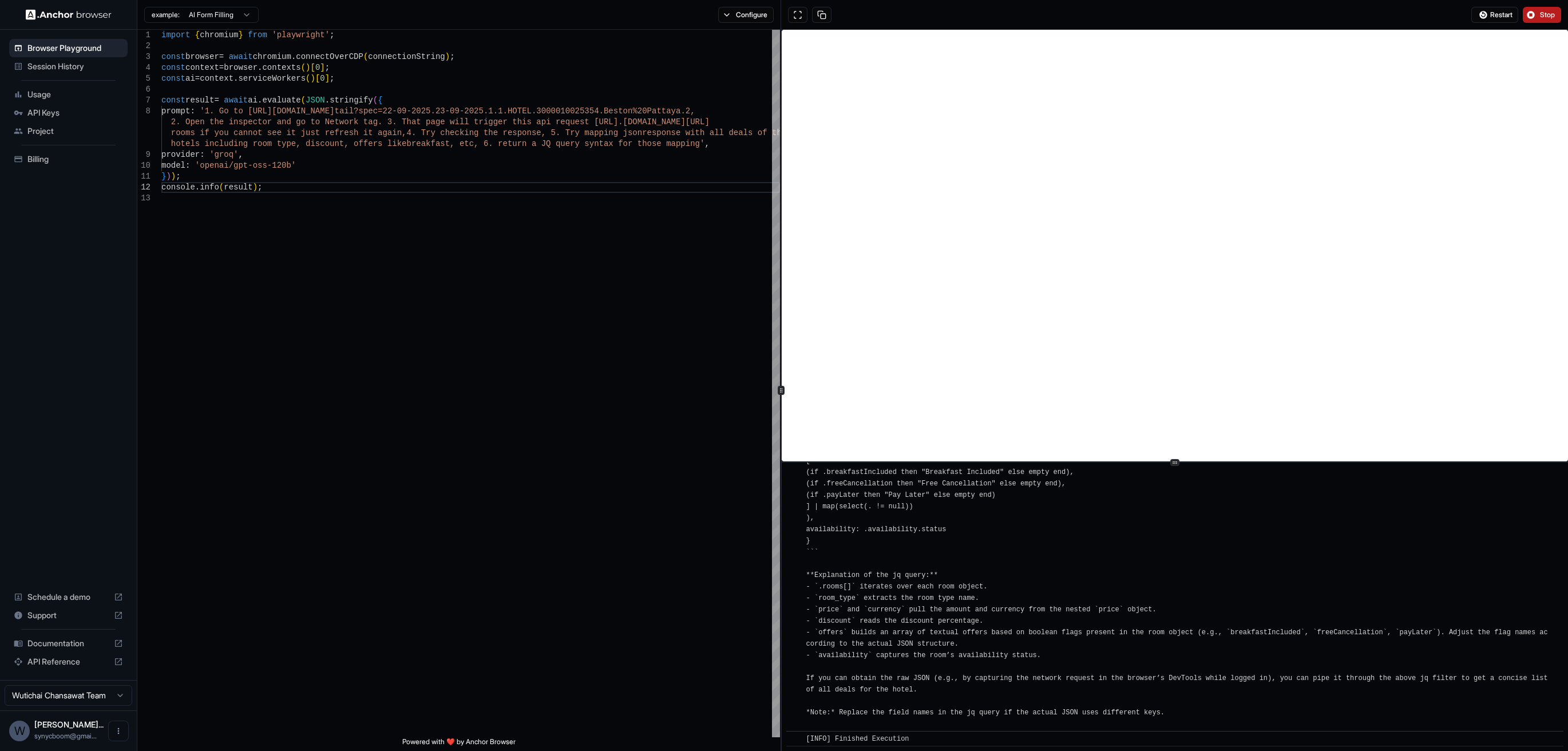
click at [1541, 18] on span "Stop" at bounding box center [1548, 15] width 16 height 9
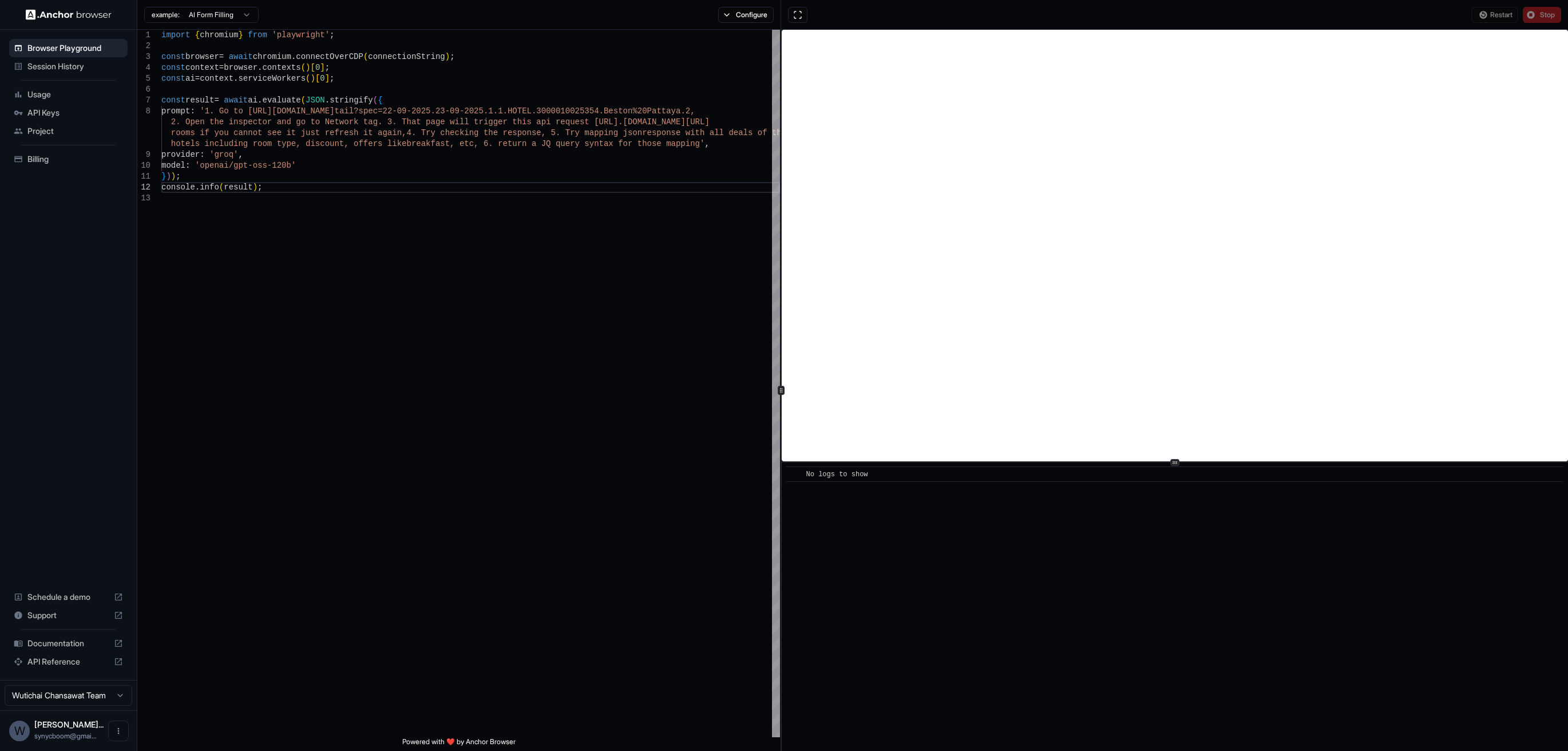
scroll to position [0, 0]
drag, startPoint x: 1541, startPoint y: 18, endPoint x: 878, endPoint y: 8, distance: 663.1
click at [895, 16] on div "Restart Stop" at bounding box center [1175, 15] width 787 height 30
